Goal: Check status: Check status

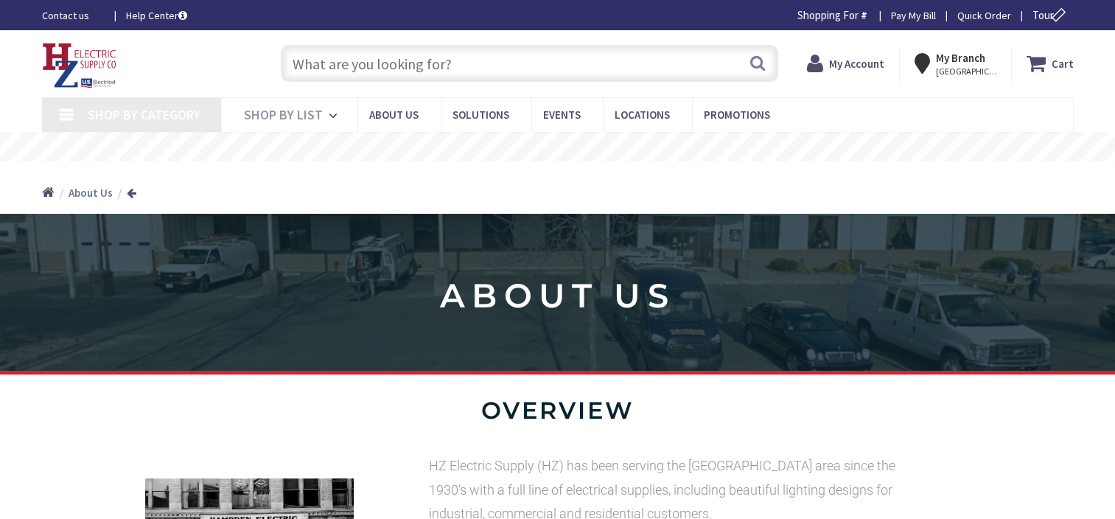
type input "[GEOGRAPHIC_DATA], [GEOGRAPHIC_DATA]"
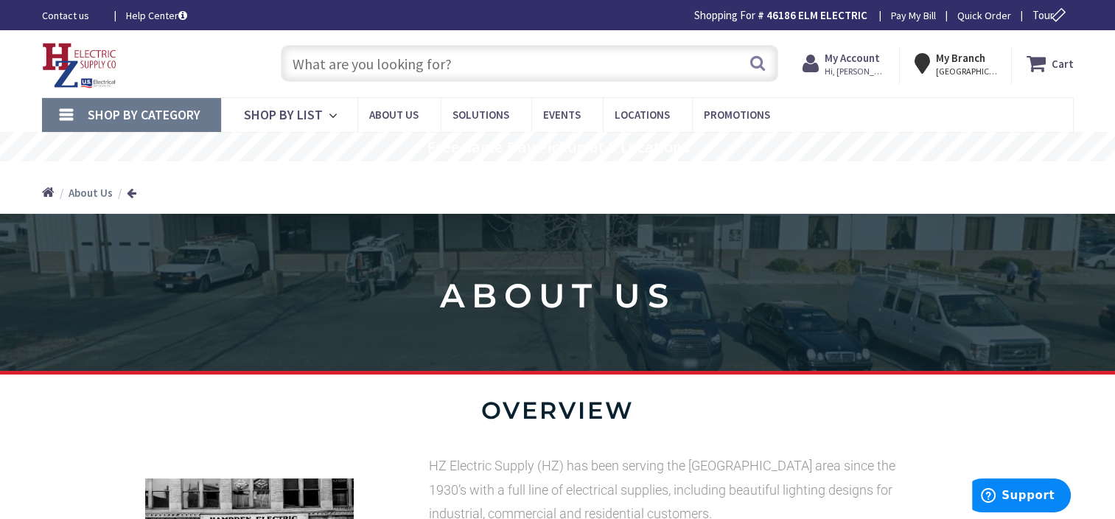
click at [849, 61] on strong "My Account" at bounding box center [852, 58] width 55 height 14
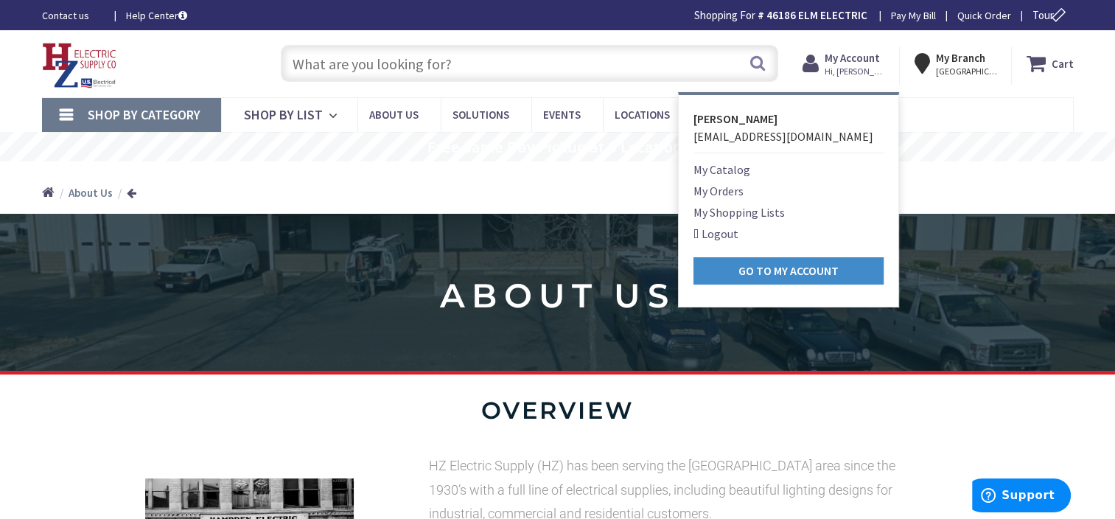
click at [718, 192] on link "My Orders" at bounding box center [719, 191] width 50 height 18
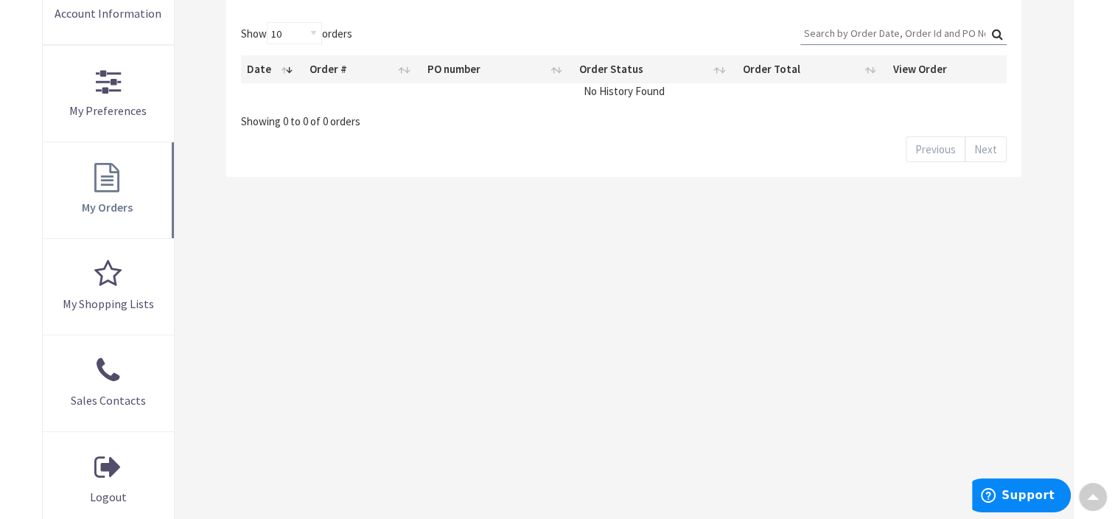
scroll to position [370, 0]
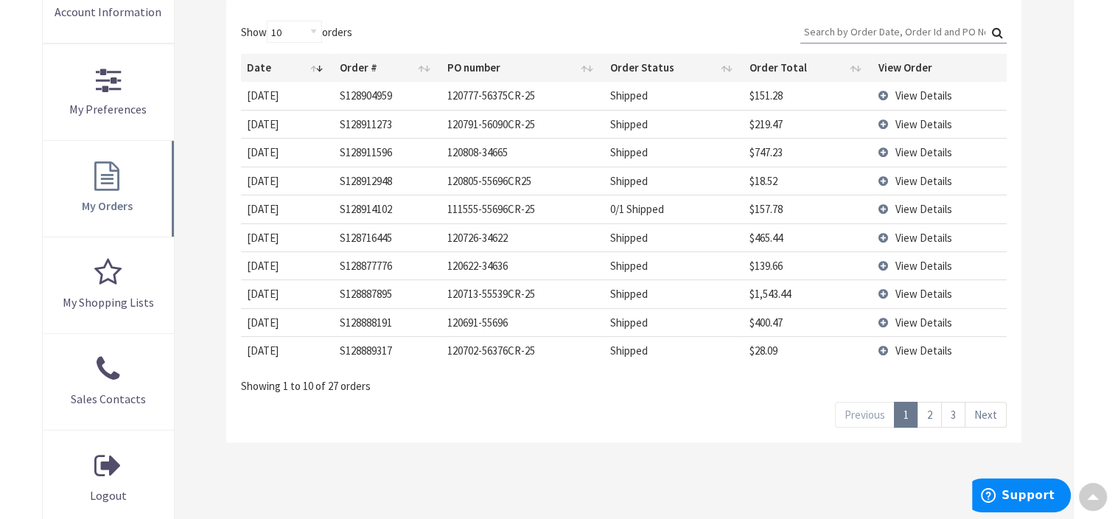
click at [702, 255] on td "Shipped" at bounding box center [673, 265] width 139 height 28
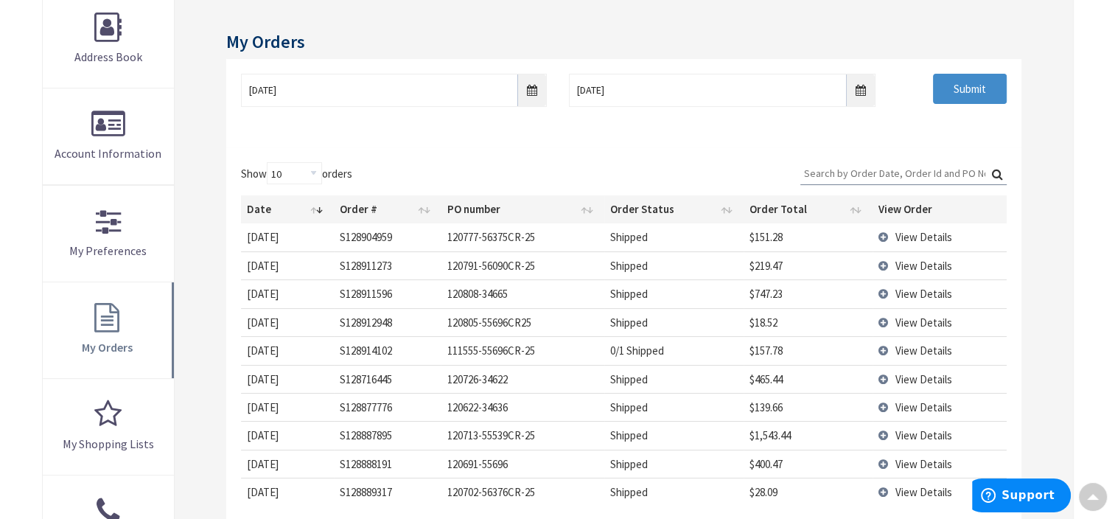
scroll to position [75, 0]
